Goal: Task Accomplishment & Management: Manage account settings

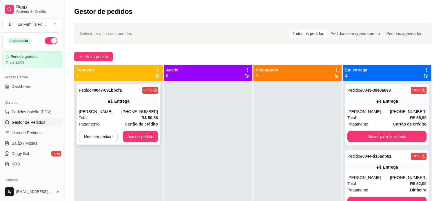
click at [122, 119] on div "Total R$ 50,86" at bounding box center [118, 118] width 79 height 6
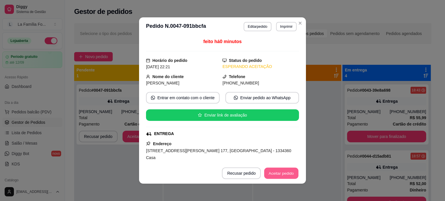
click at [277, 169] on button "Aceitar pedido" at bounding box center [281, 173] width 34 height 11
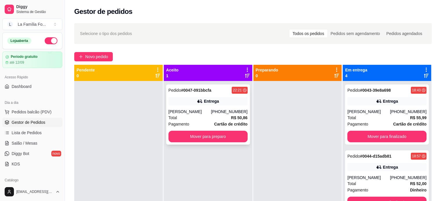
click at [227, 112] on div "[PHONE_NUMBER]" at bounding box center [229, 112] width 37 height 6
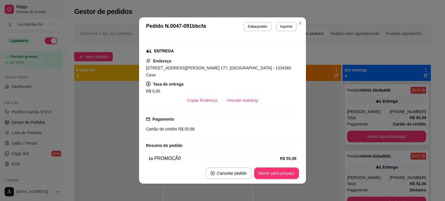
scroll to position [78, 0]
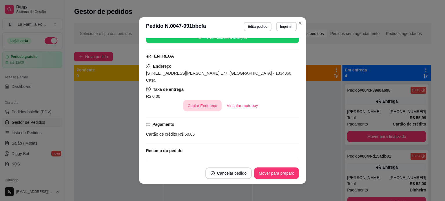
click at [204, 101] on button "Copiar Endereço" at bounding box center [202, 105] width 39 height 11
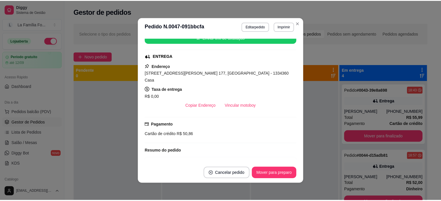
scroll to position [131, 0]
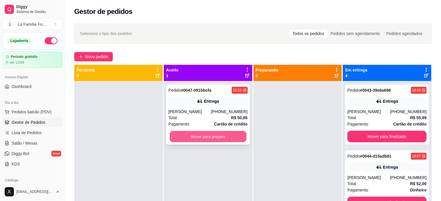
click at [188, 135] on button "Mover para preparo" at bounding box center [208, 136] width 77 height 11
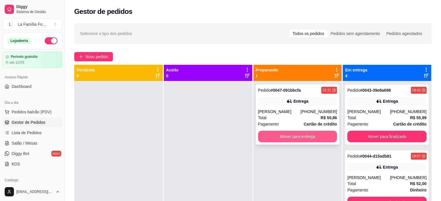
click at [297, 138] on button "Mover para entrega" at bounding box center [297, 137] width 79 height 12
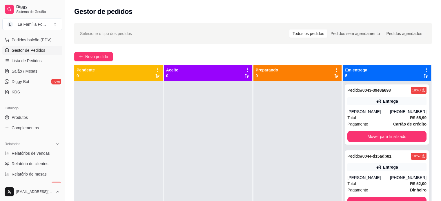
scroll to position [73, 0]
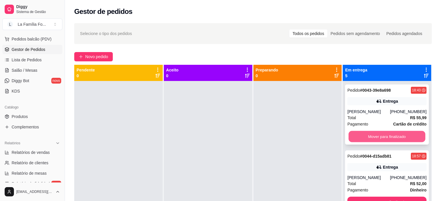
click at [362, 139] on button "Mover para finalizado" at bounding box center [386, 136] width 77 height 11
click at [361, 137] on button "Mover para finalizado" at bounding box center [386, 136] width 77 height 11
click at [361, 137] on button "Mover para finalizado" at bounding box center [386, 137] width 79 height 12
click at [361, 137] on button "Mover para finalizado" at bounding box center [386, 136] width 77 height 11
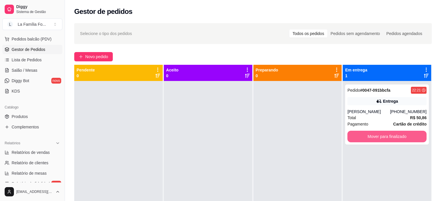
click at [361, 137] on button "Mover para finalizado" at bounding box center [386, 137] width 79 height 12
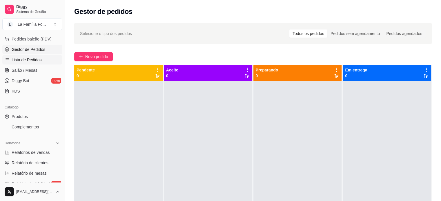
click at [41, 61] on link "Lista de Pedidos" at bounding box center [32, 59] width 60 height 9
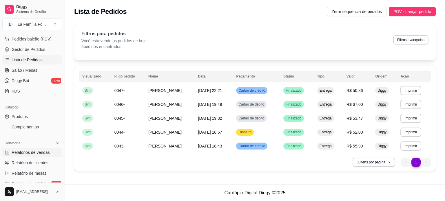
click at [50, 149] on link "Relatórios de vendas" at bounding box center [32, 152] width 60 height 9
select select "ALL"
select select "0"
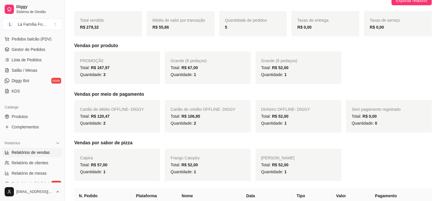
scroll to position [71, 0]
